Goal: Find specific page/section: Find specific page/section

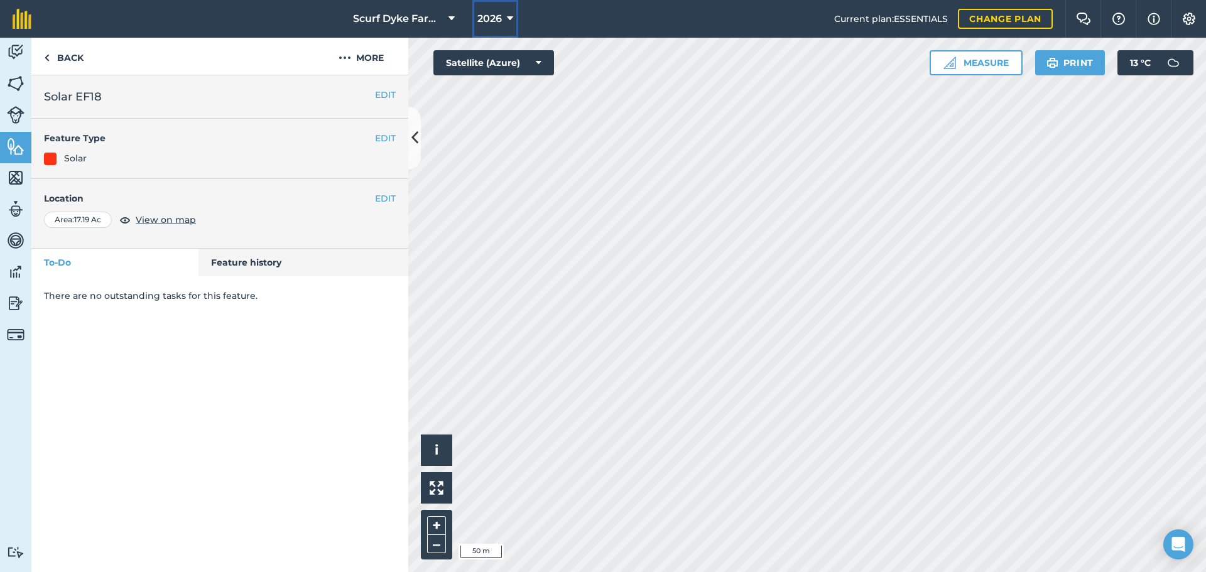
click at [501, 17] on button "2026" at bounding box center [495, 19] width 46 height 38
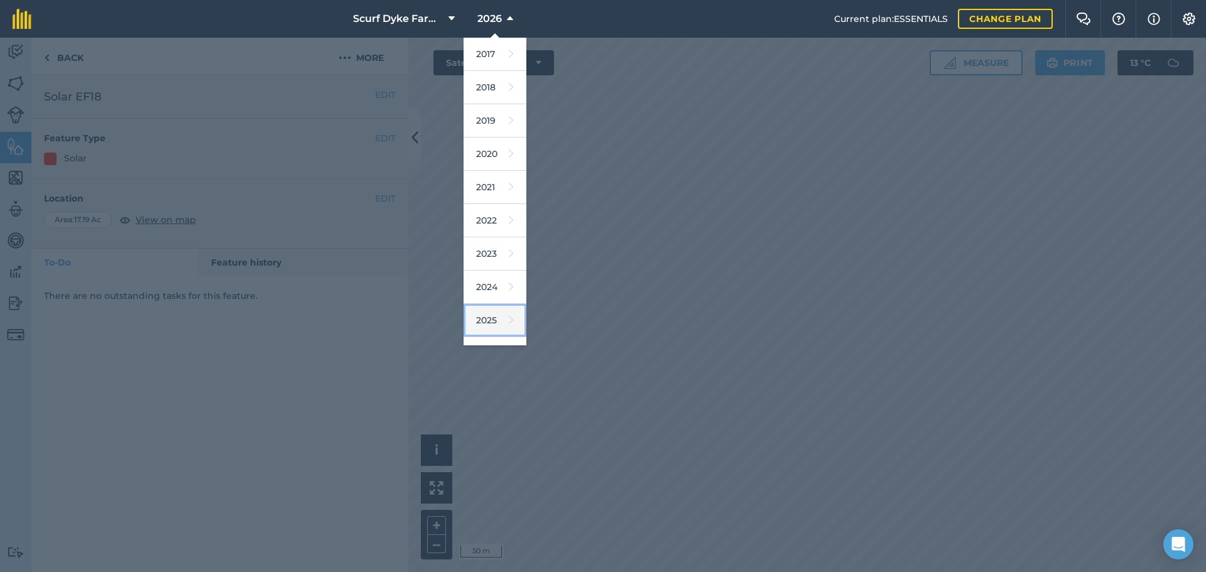
click at [487, 311] on link "2025" at bounding box center [495, 320] width 63 height 33
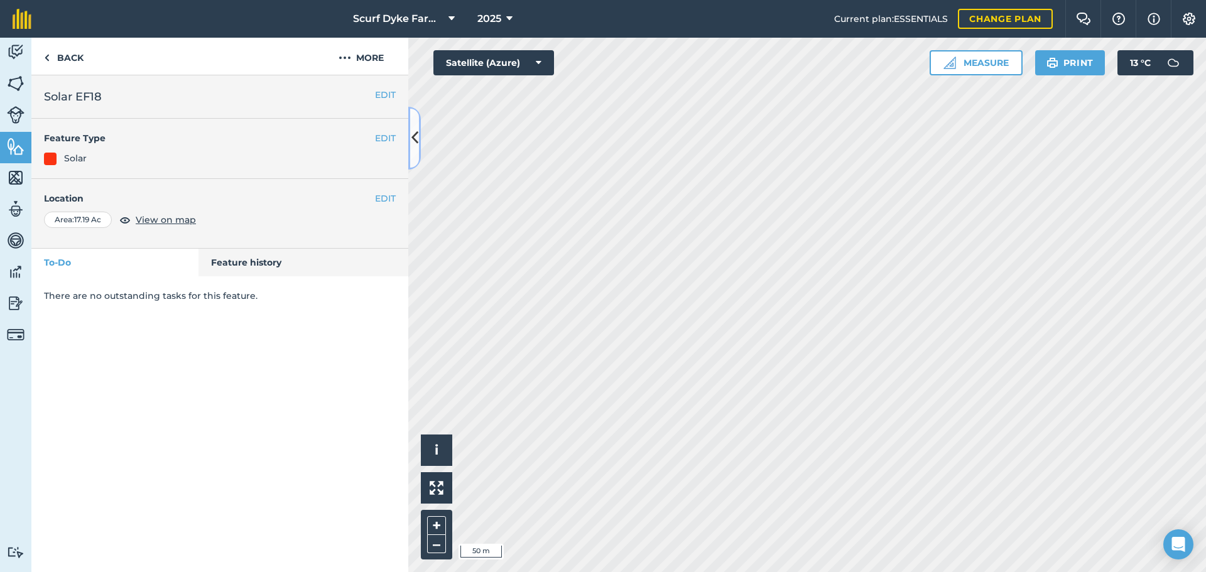
click at [417, 137] on icon at bounding box center [415, 138] width 7 height 22
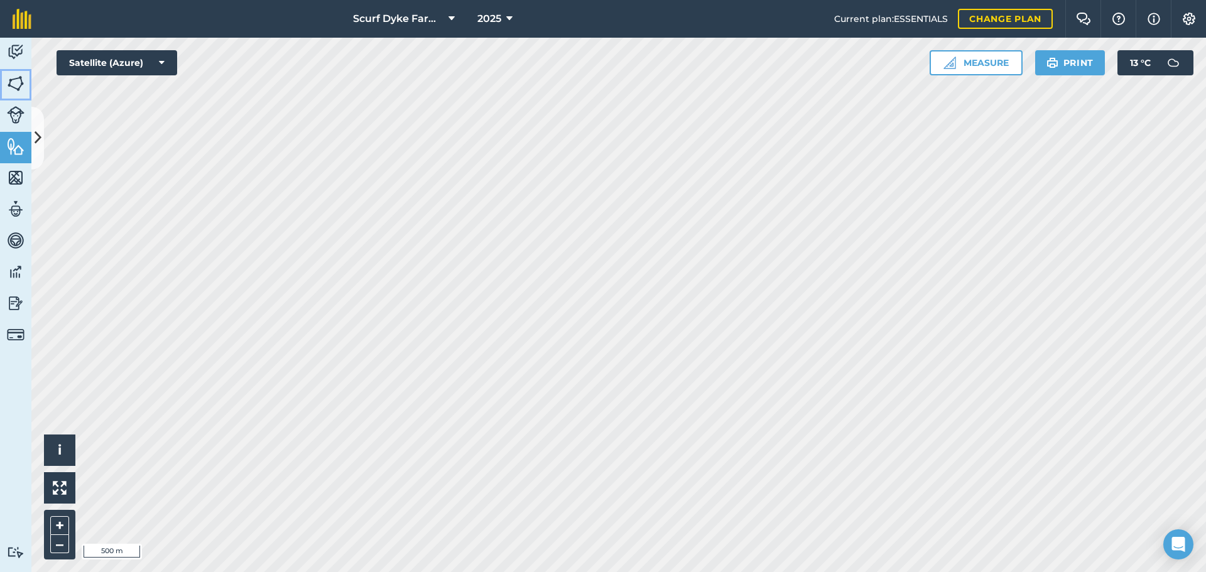
click at [16, 77] on img at bounding box center [16, 83] width 18 height 19
click at [40, 138] on icon at bounding box center [38, 138] width 7 height 22
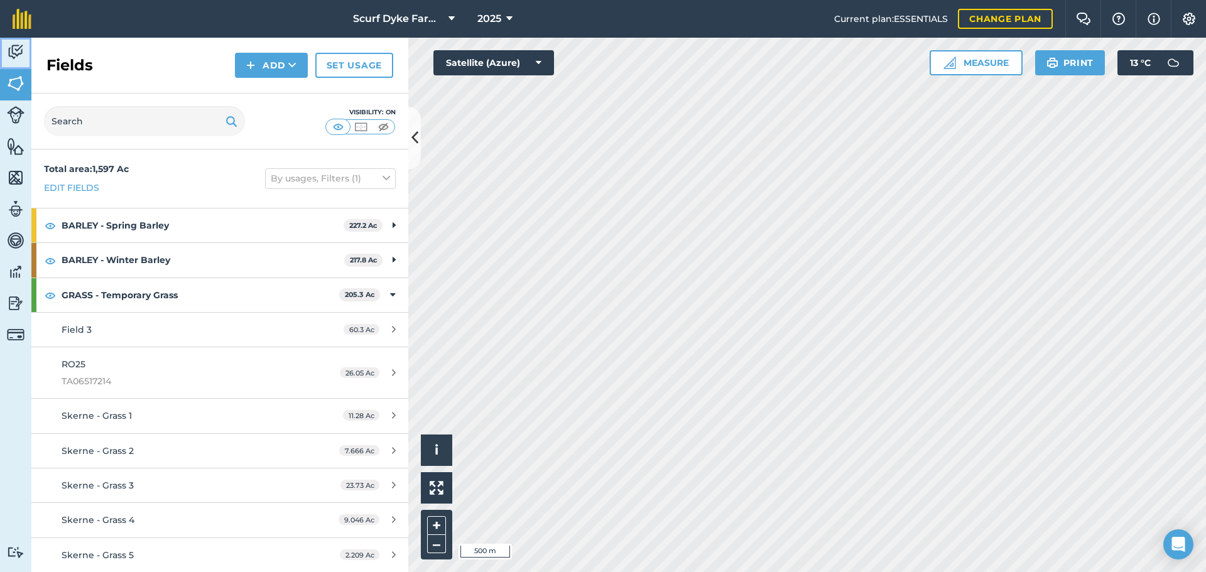
click at [9, 52] on img at bounding box center [16, 52] width 18 height 19
